Goal: Ask a question

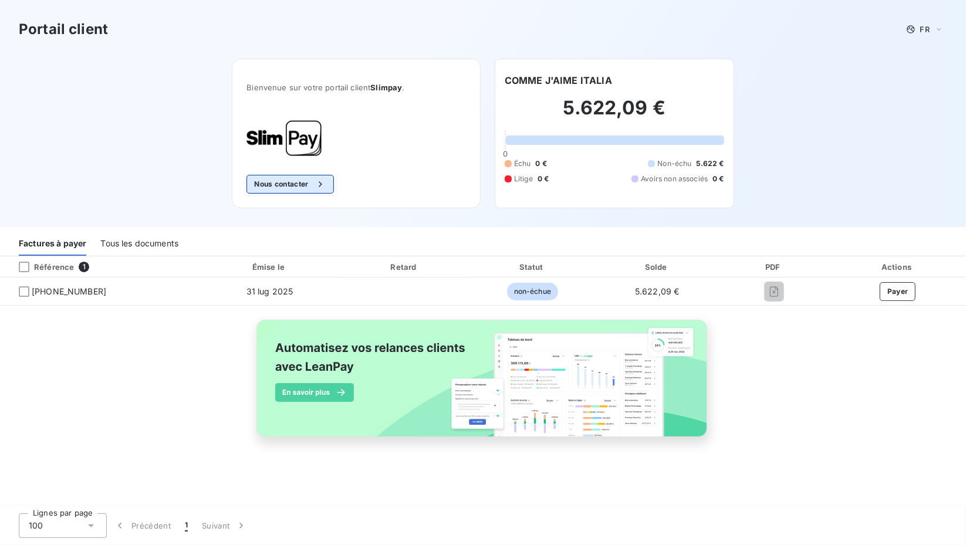
click at [302, 185] on button "Nous contacter" at bounding box center [290, 184] width 87 height 19
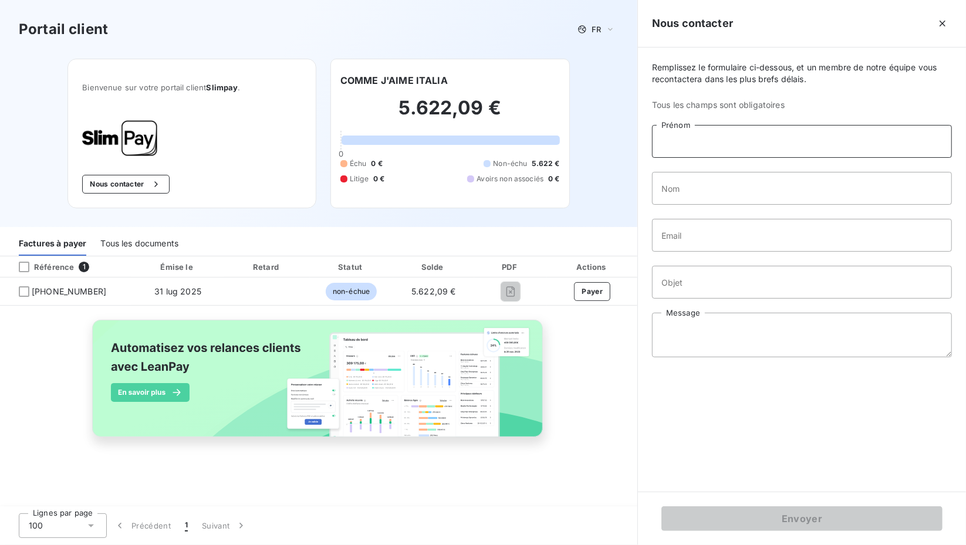
click at [763, 137] on input "Prénom" at bounding box center [802, 141] width 300 height 33
type input "[PERSON_NAME]"
type input "Galimberti"
type input "[PERSON_NAME][EMAIL_ADDRESS][DOMAIN_NAME]"
type input "Facture echue"
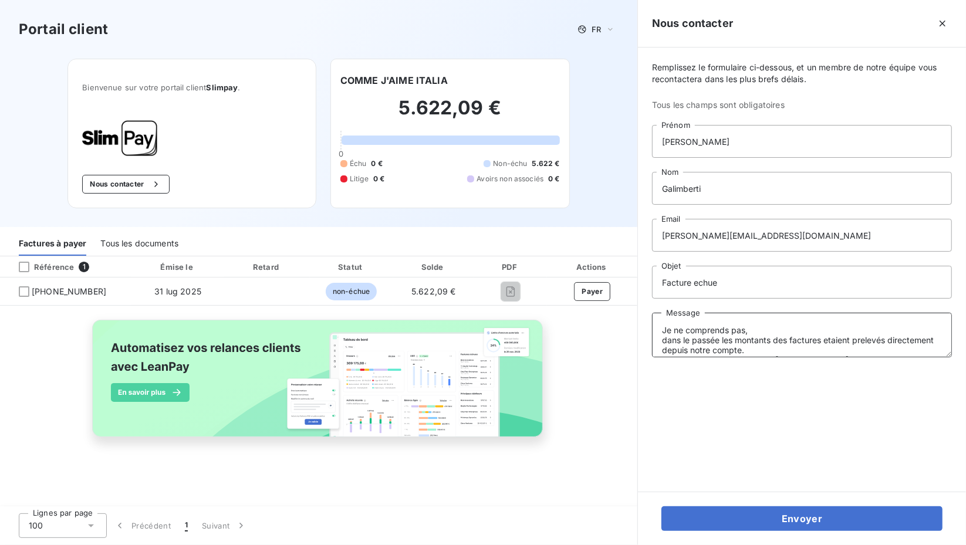
type textarea "Je ne comprends pas, dans le passée les montants des factures etaient prelevés …"
click at [700, 286] on input "Facture echue" at bounding box center [802, 282] width 300 height 33
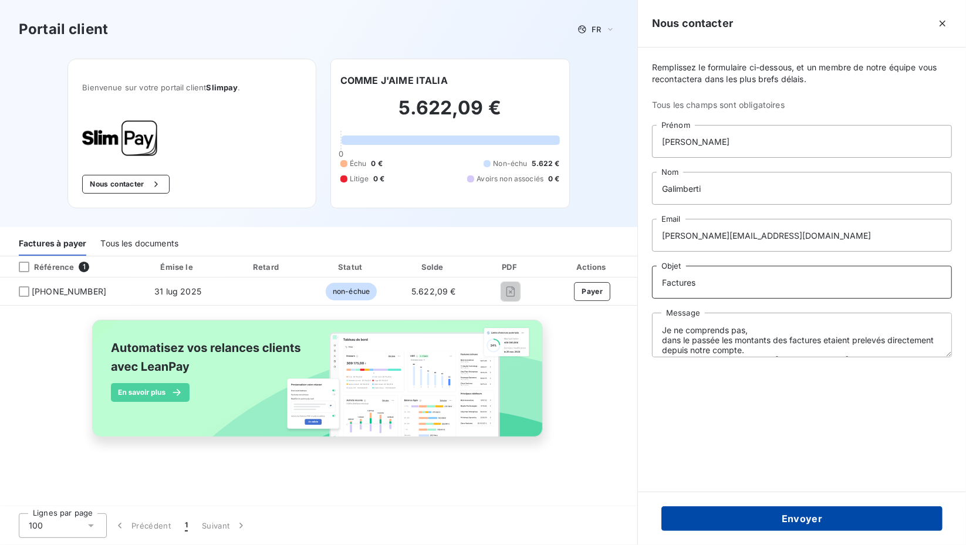
type input "Factures"
click at [737, 508] on button "Envoyer" at bounding box center [802, 519] width 281 height 25
